Goal: Task Accomplishment & Management: Complete application form

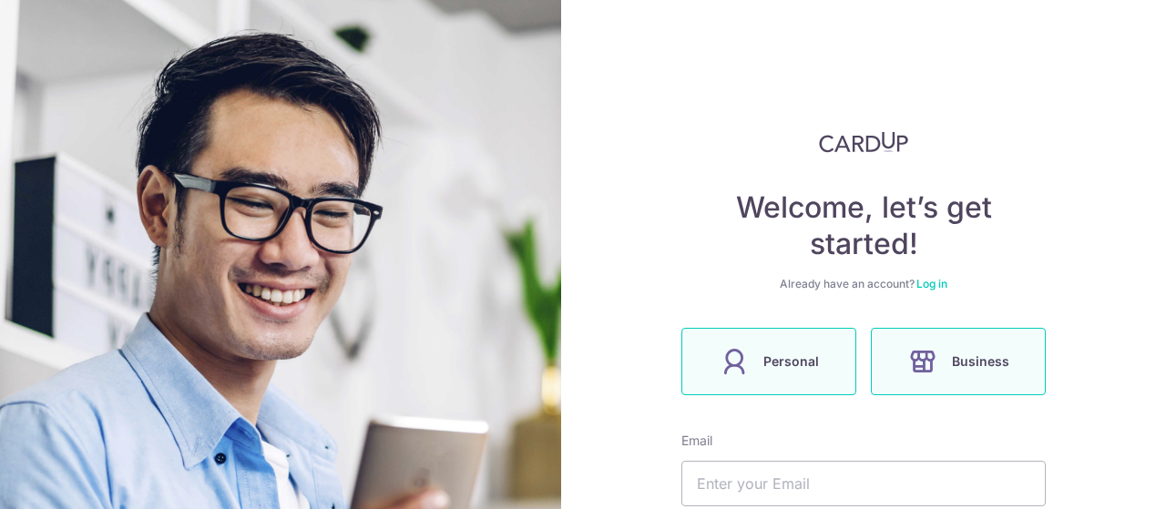
click at [815, 347] on label "Personal" at bounding box center [768, 361] width 175 height 67
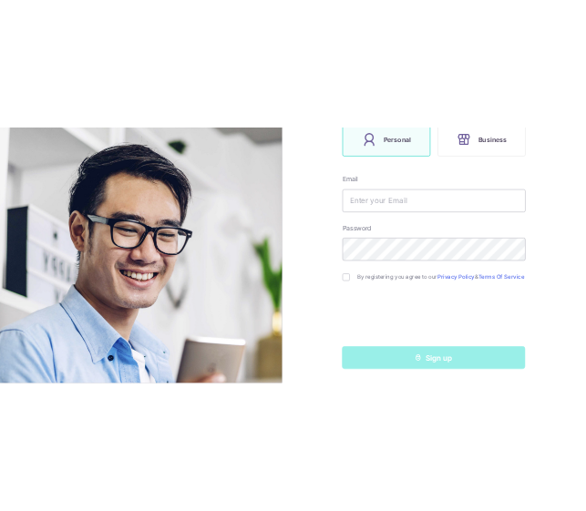
scroll to position [343, 0]
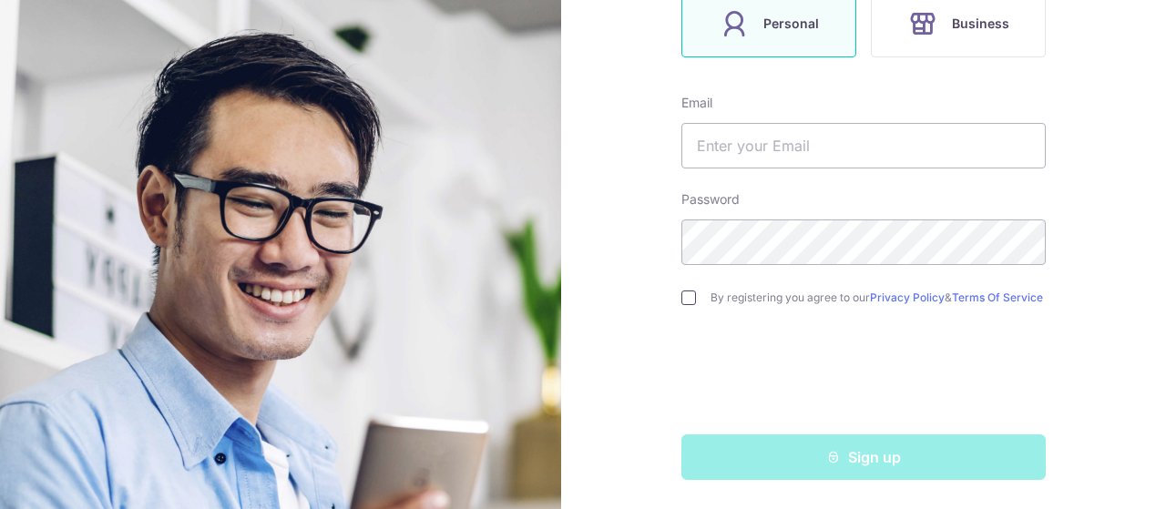
click at [687, 294] on input "checkbox" at bounding box center [688, 298] width 15 height 15
checkbox input "true"
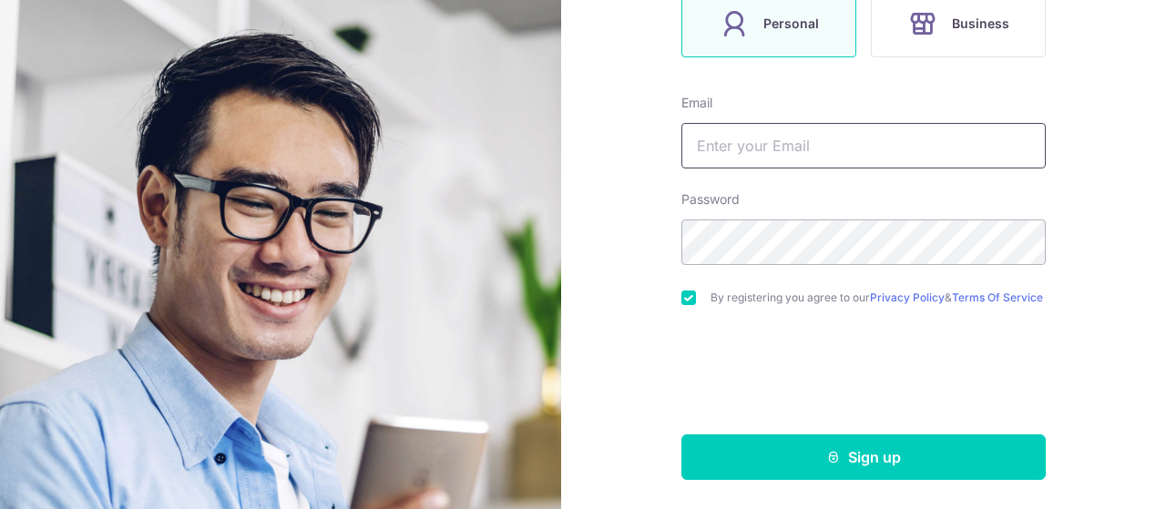
click at [795, 141] on input "text" at bounding box center [863, 146] width 364 height 46
type input "[EMAIL_ADDRESS][DOMAIN_NAME]"
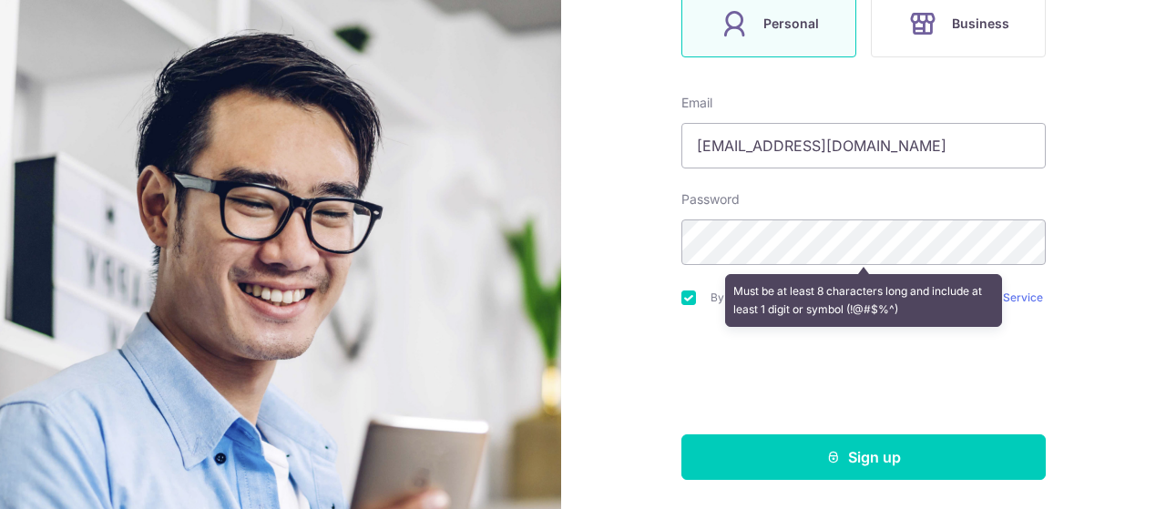
click at [1106, 139] on div "Welcome, let’s get started! Already have an account? Log in Personal Business E…" at bounding box center [863, 254] width 605 height 509
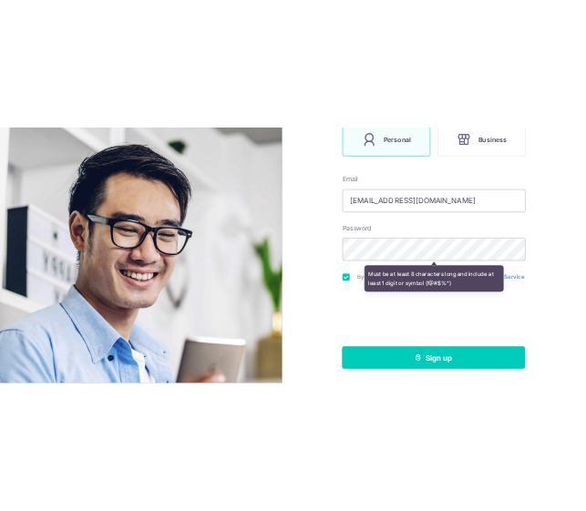
scroll to position [218, 0]
